Goal: Find specific page/section: Find specific page/section

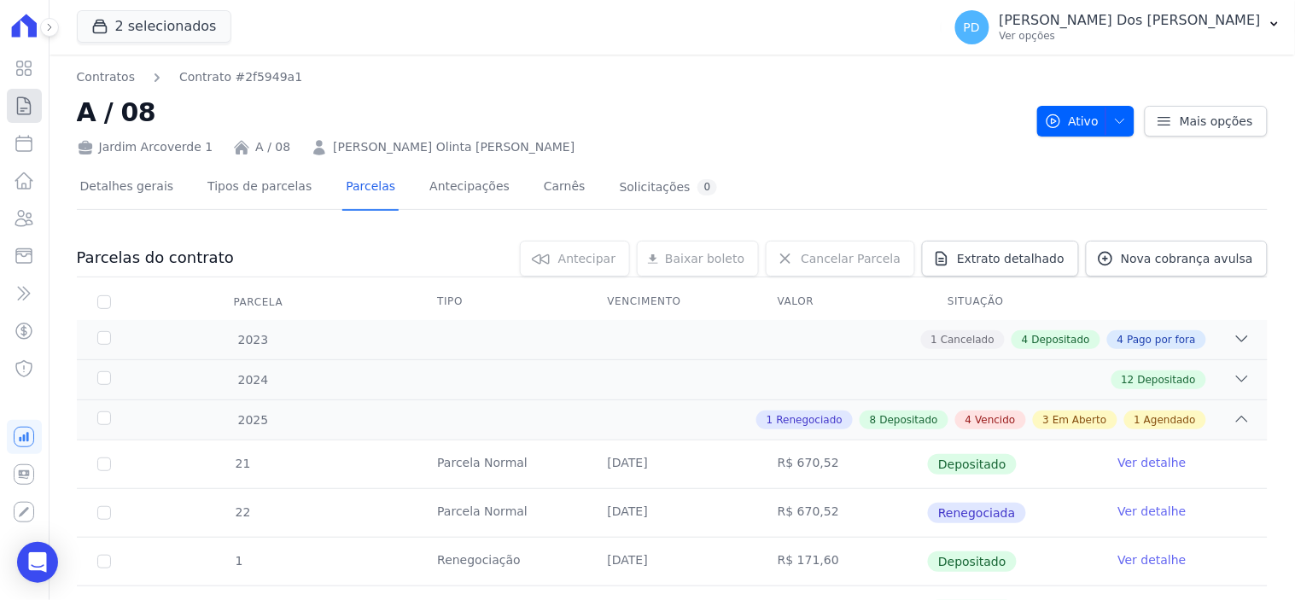
scroll to position [663, 0]
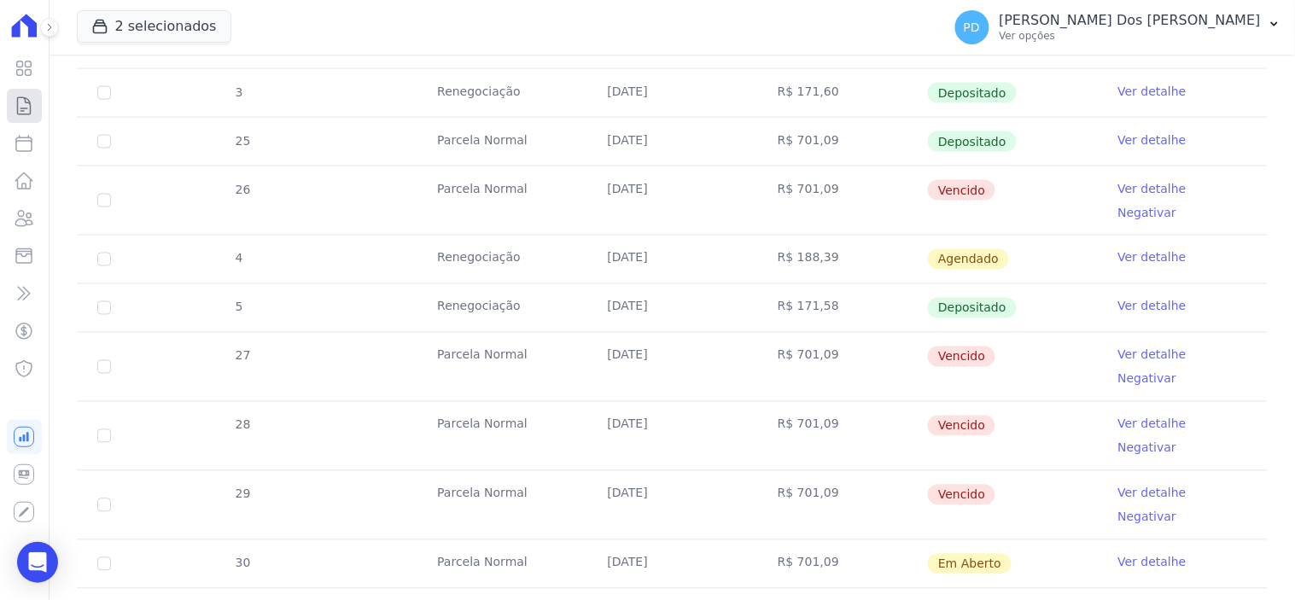
click at [20, 102] on icon at bounding box center [24, 106] width 20 height 20
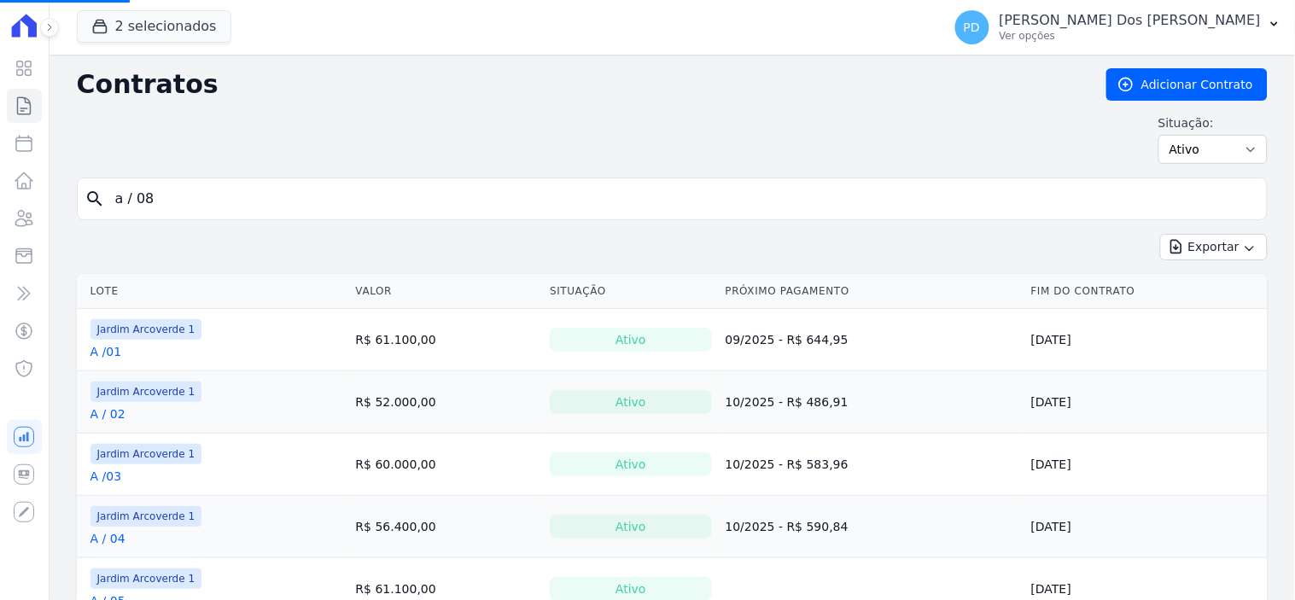
click at [183, 208] on input "a / 08" at bounding box center [682, 199] width 1155 height 34
click at [148, 201] on input "search" at bounding box center [682, 199] width 1155 height 34
type input "b / 14"
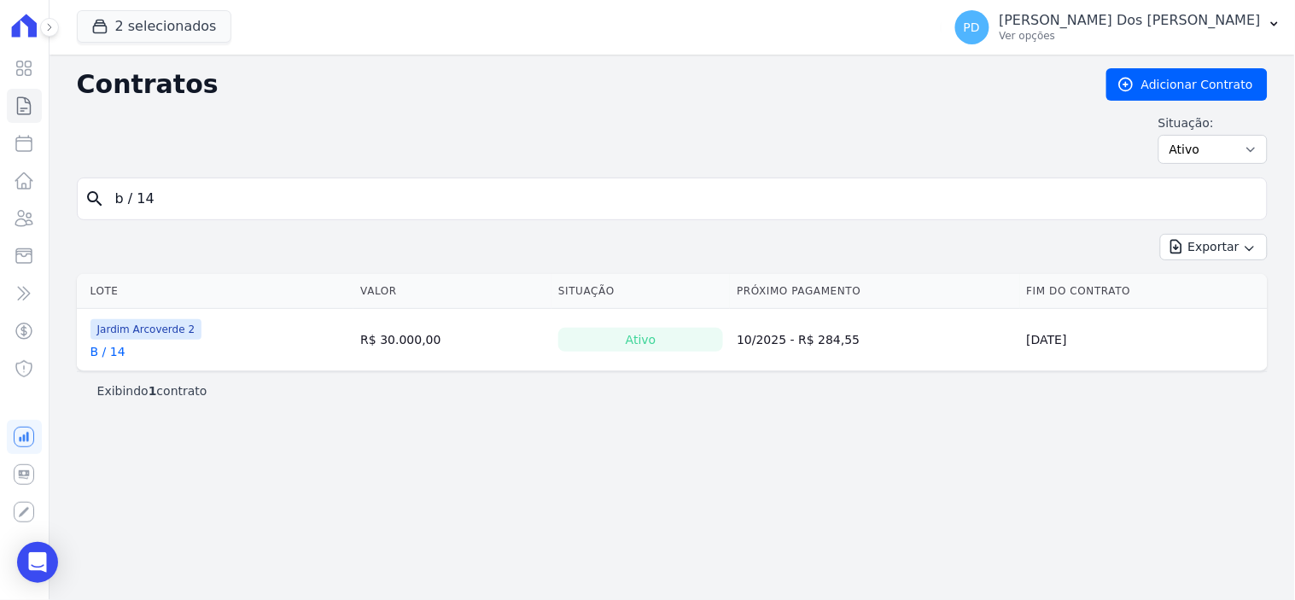
click at [108, 363] on td "Jardim Arcoverde 2 B / 14" at bounding box center [215, 339] width 277 height 61
click at [108, 360] on link "B / 14" at bounding box center [108, 351] width 35 height 17
click at [114, 352] on link "B / 14" at bounding box center [108, 351] width 35 height 17
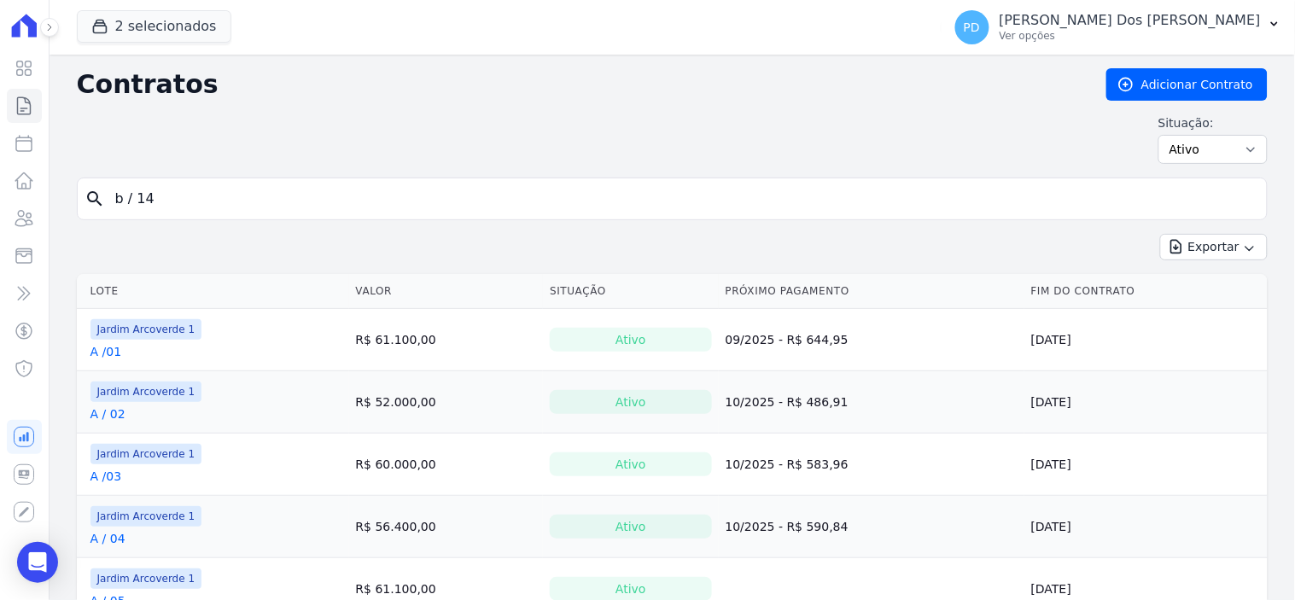
click at [131, 202] on input "b / 14" at bounding box center [682, 199] width 1155 height 34
type input "b /14"
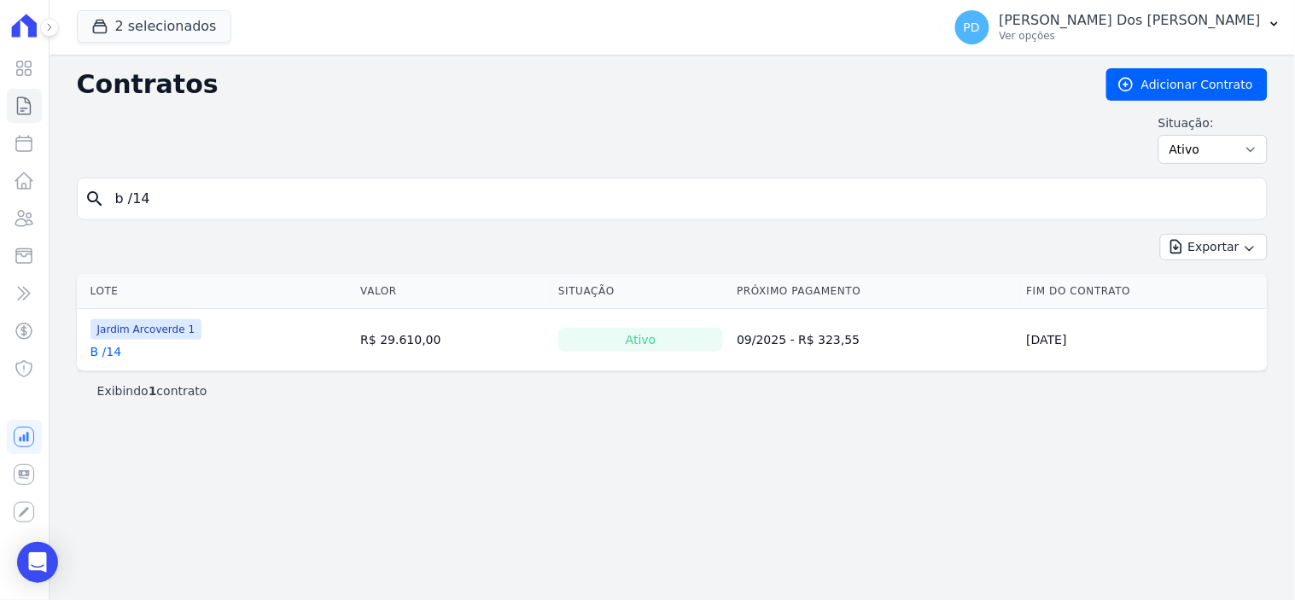
click at [109, 353] on link "B /14" at bounding box center [107, 351] width 32 height 17
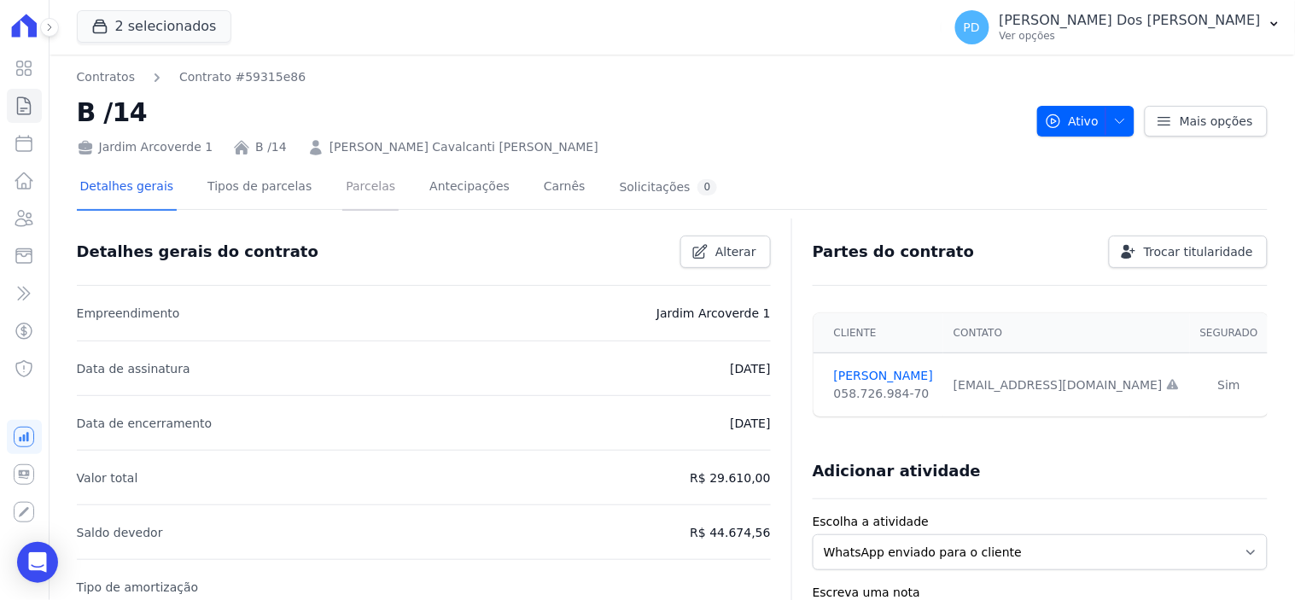
click at [345, 185] on link "Parcelas" at bounding box center [370, 188] width 56 height 45
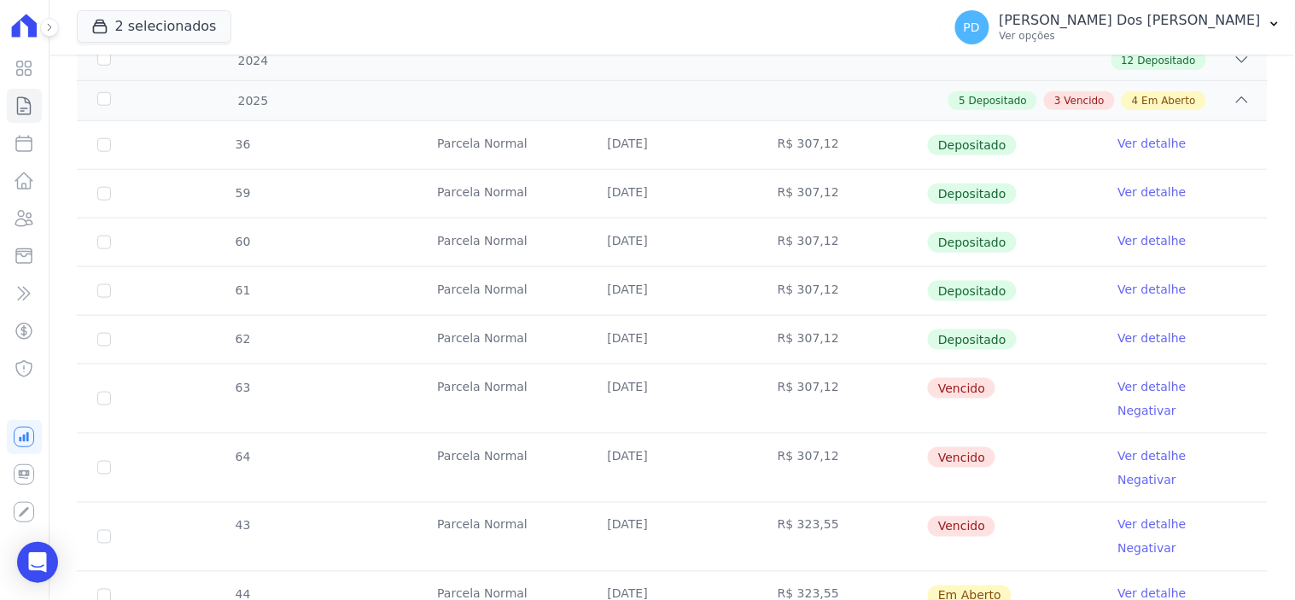
scroll to position [474, 0]
